Goal: Information Seeking & Learning: Learn about a topic

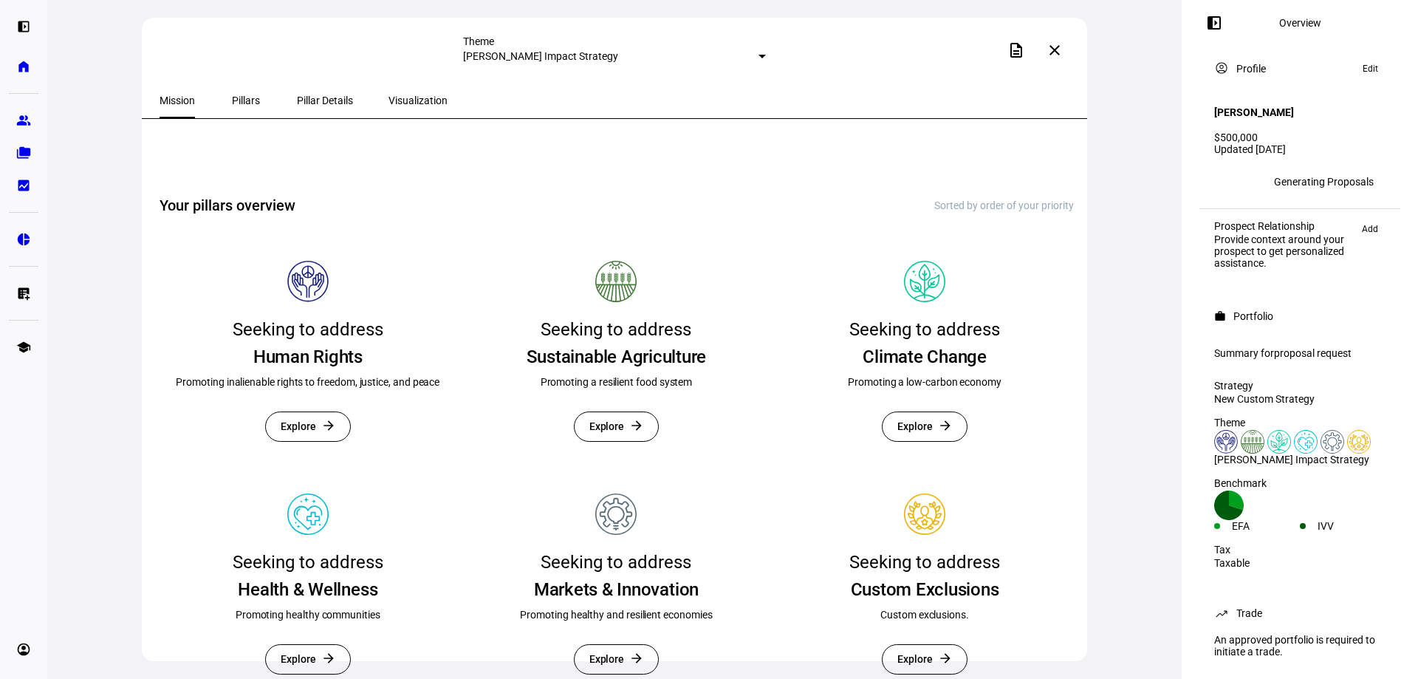
scroll to position [335, 0]
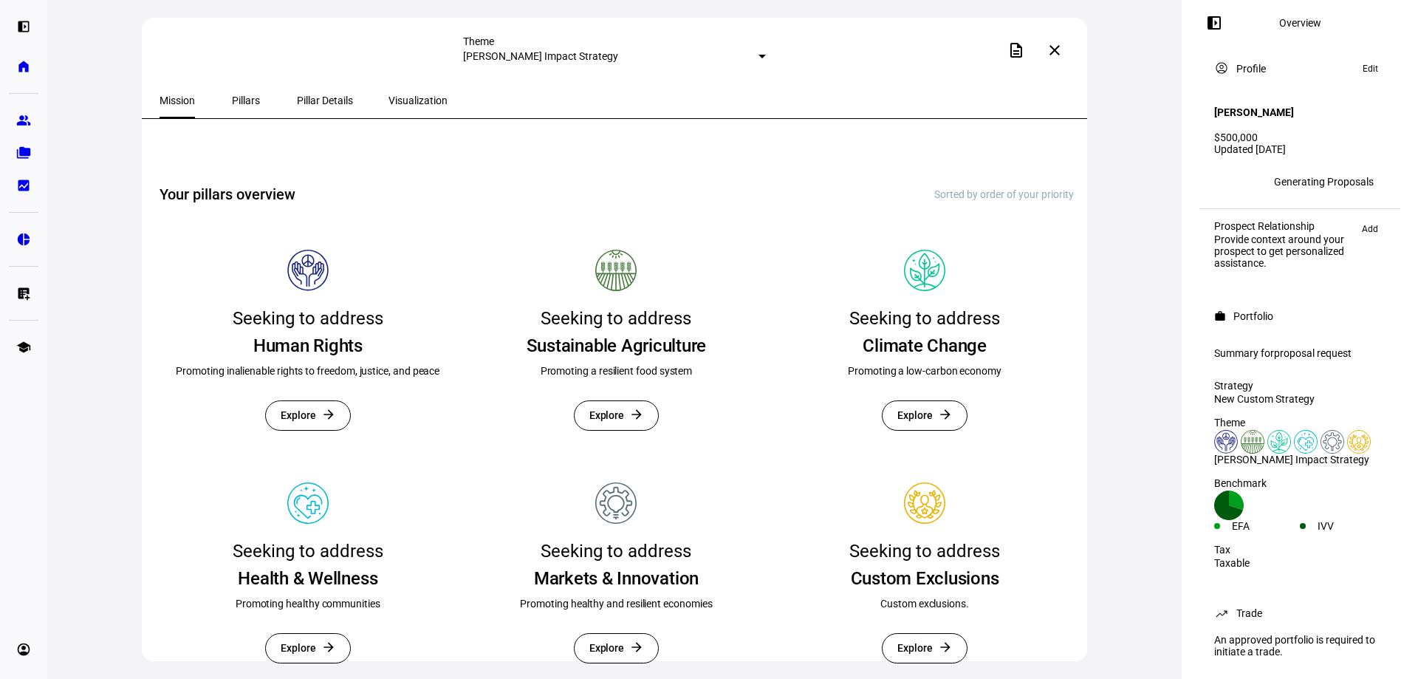
click at [940, 640] on mat-icon "arrow_forward" at bounding box center [945, 647] width 15 height 15
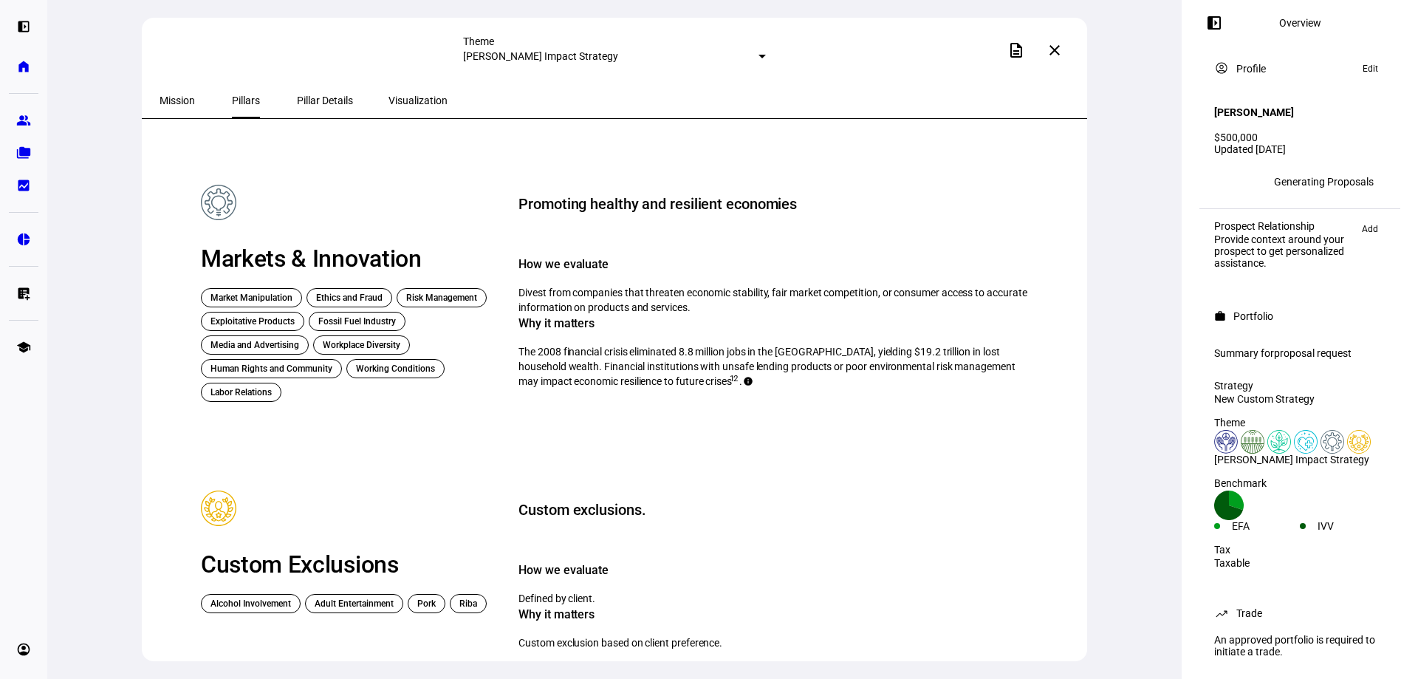
scroll to position [1288, 0]
drag, startPoint x: 502, startPoint y: 573, endPoint x: 599, endPoint y: 568, distance: 97.7
click at [590, 568] on div "How we evaluate Defined by client." at bounding box center [777, 583] width 517 height 44
click at [722, 637] on span "Custom exclusion based on client preference." at bounding box center [621, 643] width 204 height 12
drag, startPoint x: 773, startPoint y: 575, endPoint x: 1015, endPoint y: 574, distance: 242.3
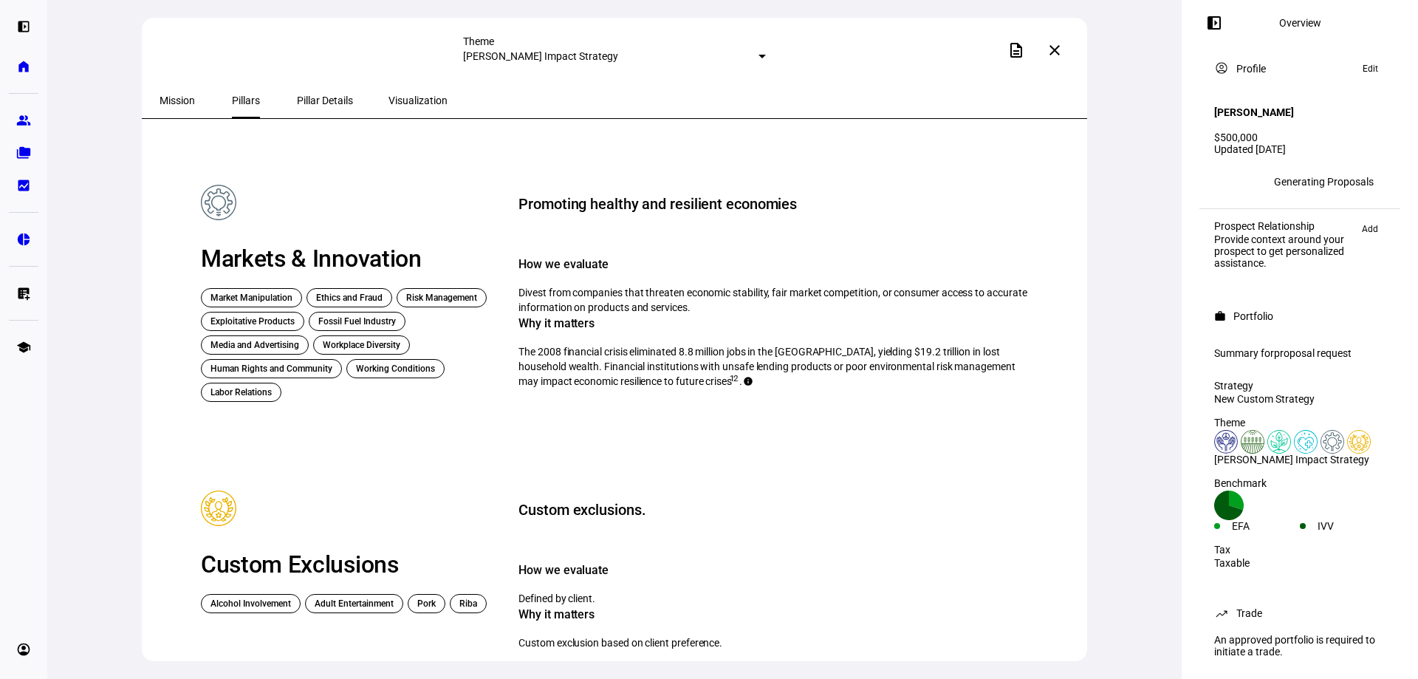
click at [1015, 574] on div "How we evaluate Defined by client. Why it matters Custom exclusion based on cli…" at bounding box center [777, 605] width 517 height 89
click at [983, 529] on div "Custom exclusions. How we evaluate Defined by client. Why it matters Custom exc…" at bounding box center [785, 571] width 532 height 160
